Goal: Task Accomplishment & Management: Complete application form

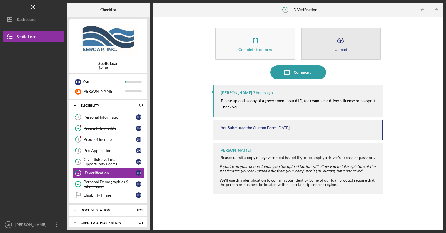
click at [341, 41] on line "button" at bounding box center [341, 41] width 0 height 3
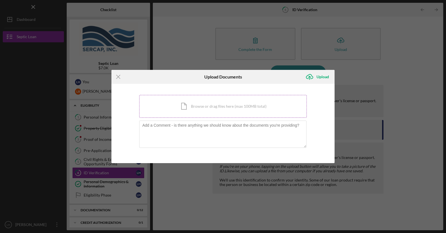
click at [185, 106] on div "Icon/Document Browse or drag files here (max 100MB total) Tap to choose files o…" at bounding box center [223, 106] width 168 height 23
click at [200, 107] on div "Icon/Document Browse or drag files here (max 100MB total) Tap to choose files o…" at bounding box center [223, 106] width 168 height 23
click at [220, 104] on div "Icon/Document Browse or drag files here (max 100MB total) Tap to choose files o…" at bounding box center [223, 106] width 168 height 23
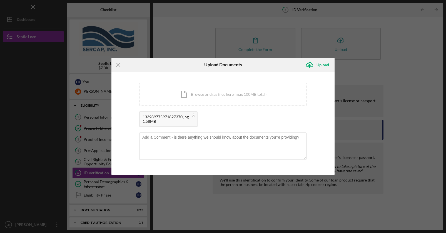
click at [173, 121] on div "1.58MB" at bounding box center [166, 121] width 46 height 4
click at [190, 118] on div "133989775971827370.jpg 1.58MB" at bounding box center [168, 119] width 58 height 16
click at [195, 115] on circle at bounding box center [193, 114] width 3 height 3
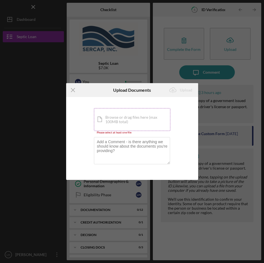
click at [120, 116] on div "Icon/Document Browse or drag files here (max 100MB total) Tap to choose files o…" at bounding box center [132, 119] width 76 height 23
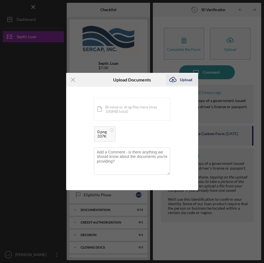
click at [189, 79] on div "Upload" at bounding box center [186, 79] width 13 height 11
